Goal: Task Accomplishment & Management: Use online tool/utility

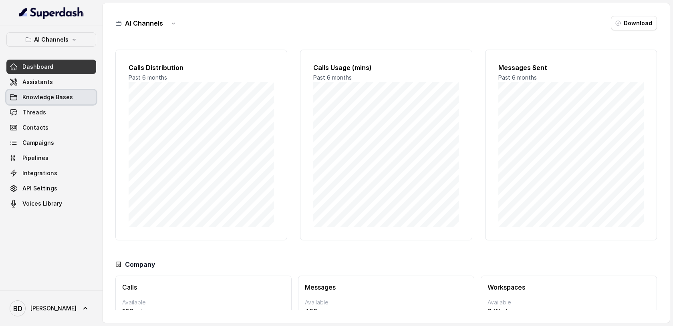
click at [52, 95] on span "Knowledge Bases" at bounding box center [47, 97] width 50 height 8
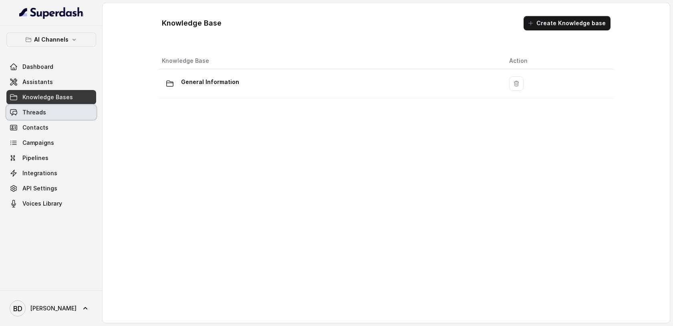
click at [38, 113] on span "Threads" at bounding box center [34, 113] width 24 height 8
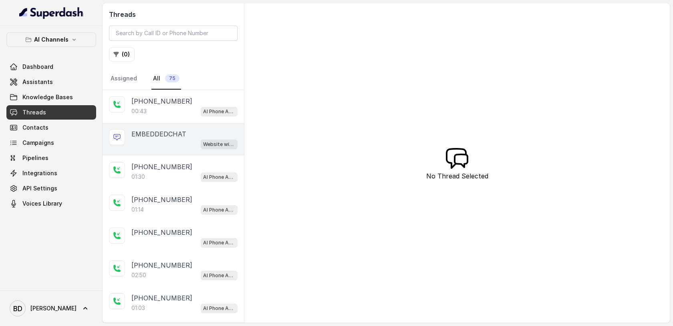
click at [157, 137] on p "EMBEDDEDCHAT" at bounding box center [158, 134] width 55 height 10
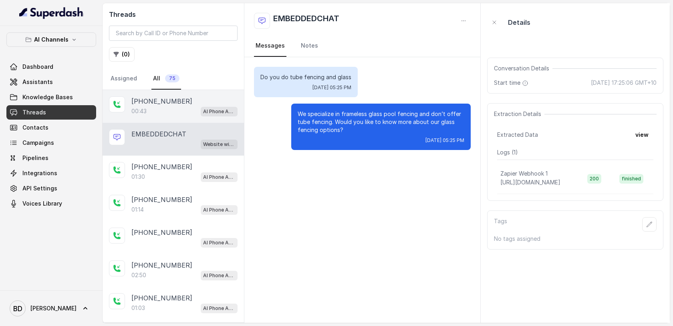
click at [167, 104] on p "[PHONE_NUMBER]" at bounding box center [161, 102] width 61 height 10
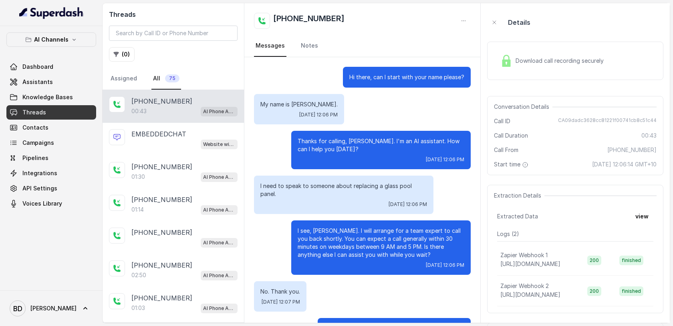
click at [523, 60] on span "Download call recording securely" at bounding box center [560, 61] width 91 height 8
